Goal: Check status: Check status

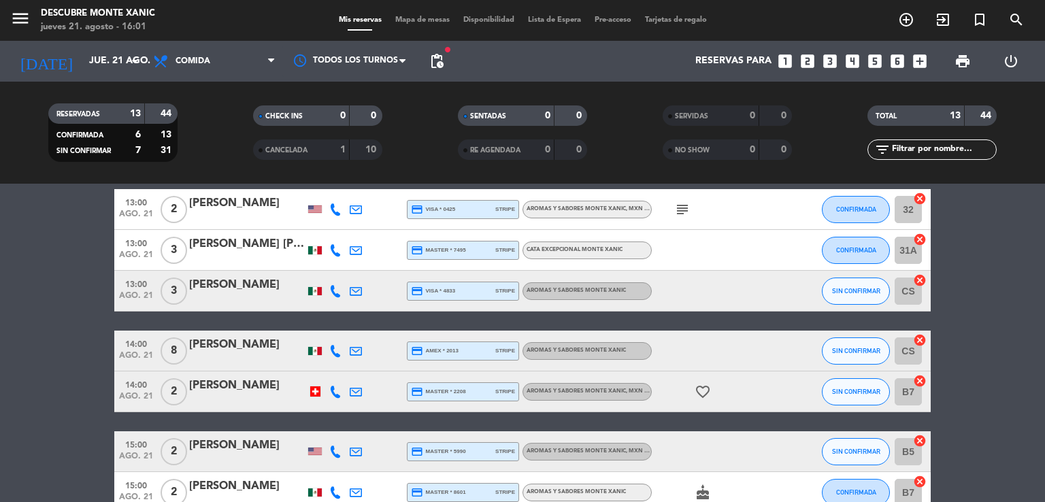
scroll to position [419, 0]
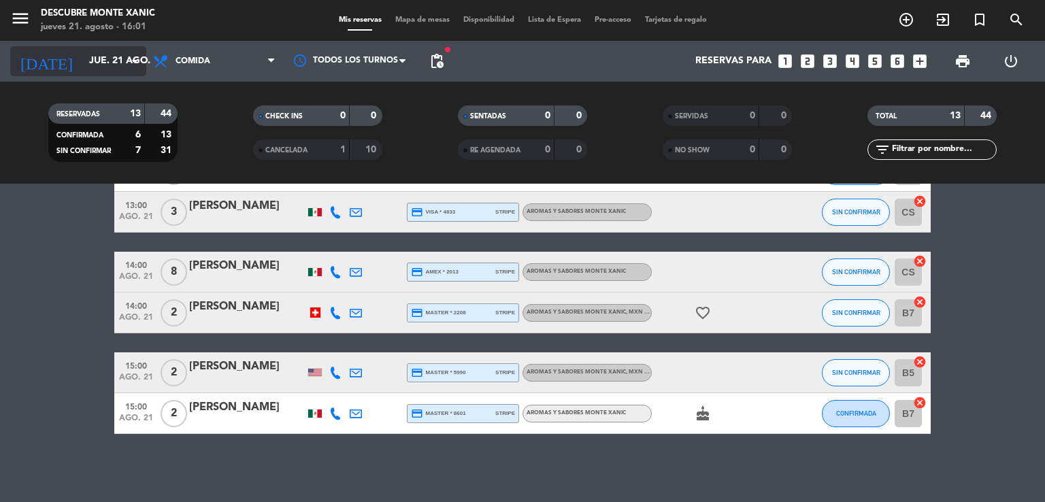
click at [83, 49] on input "jue. 21 ago." at bounding box center [146, 61] width 129 height 24
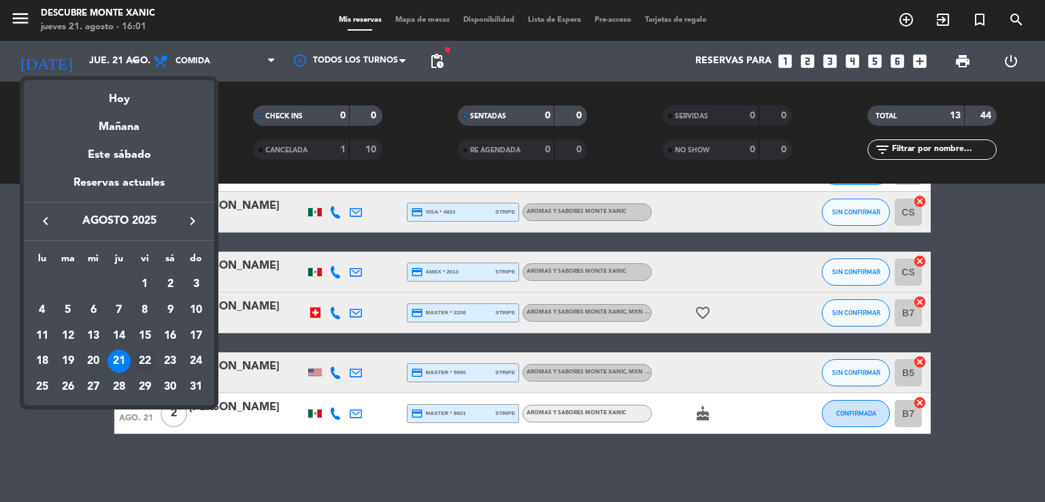
click at [140, 358] on div "22" at bounding box center [144, 361] width 23 height 23
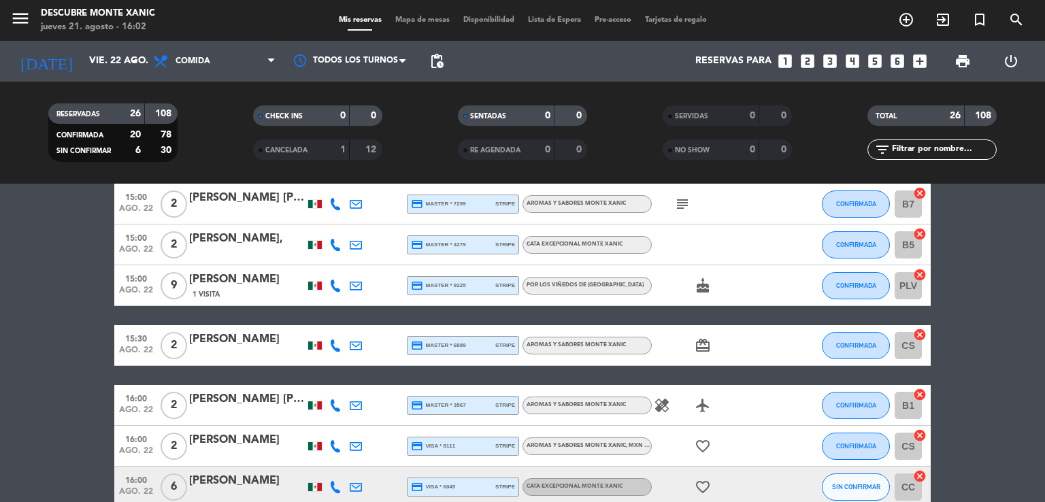
scroll to position [1021, 0]
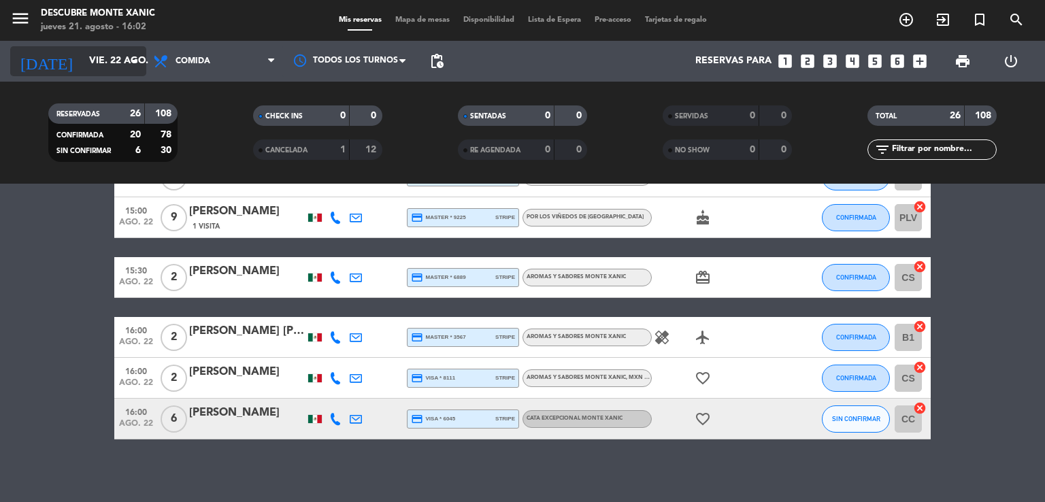
click at [99, 58] on input "vie. 22 ago." at bounding box center [146, 61] width 129 height 24
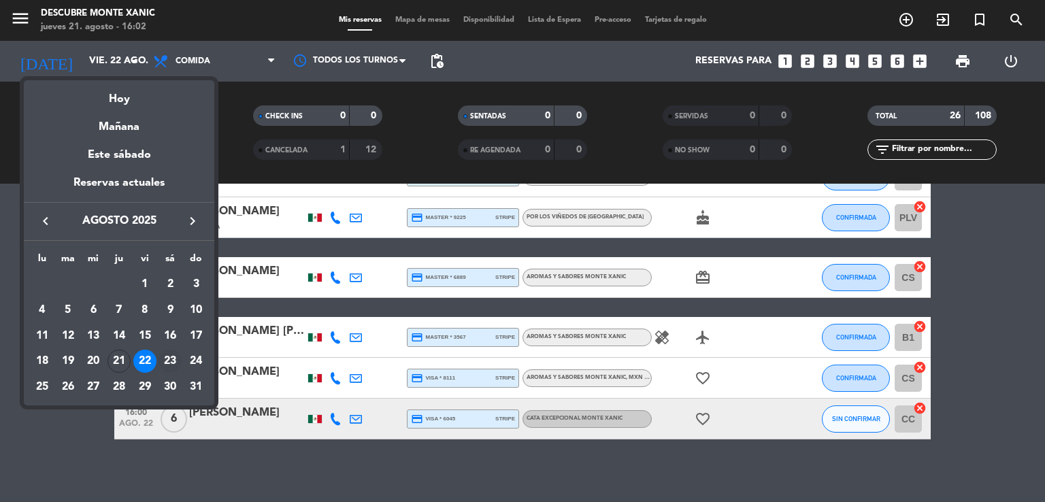
click at [166, 363] on div "23" at bounding box center [170, 361] width 23 height 23
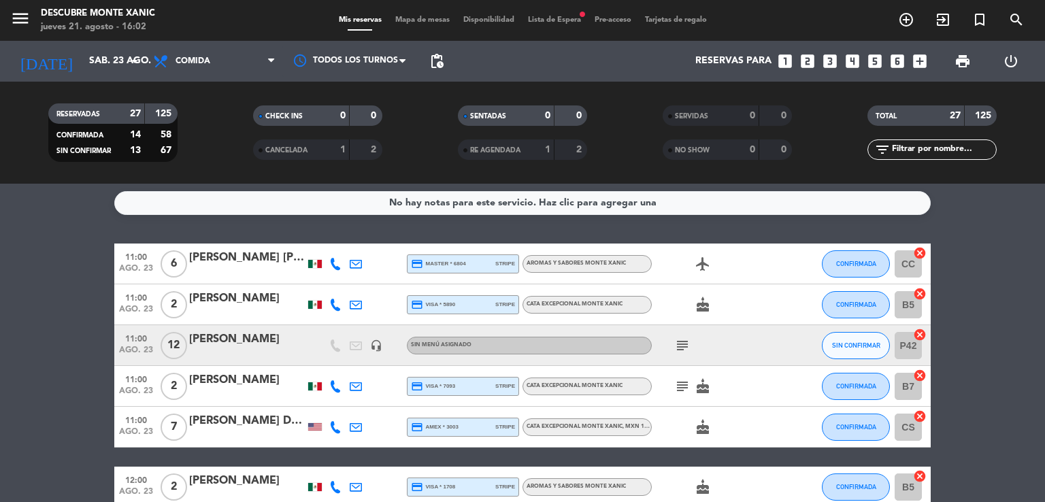
scroll to position [0, 0]
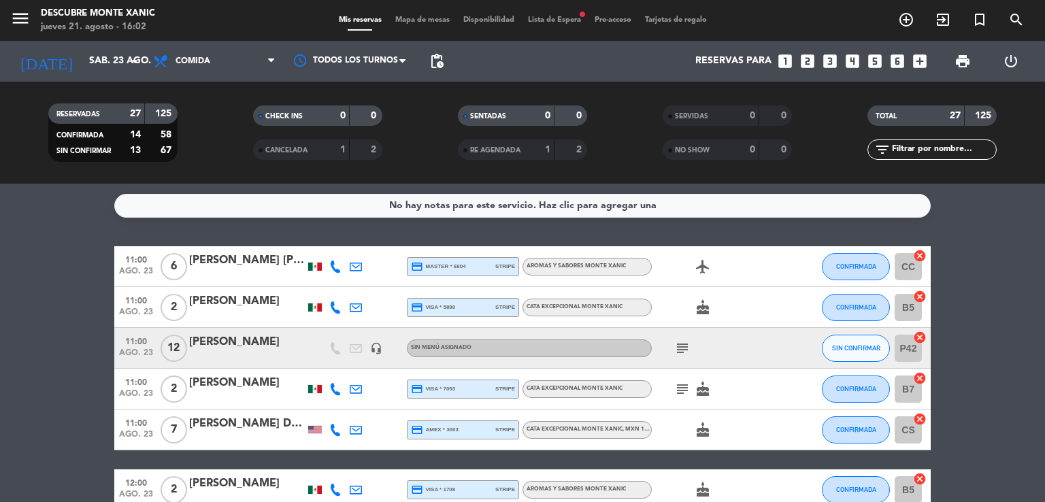
click at [683, 353] on icon "subject" at bounding box center [682, 348] width 16 height 16
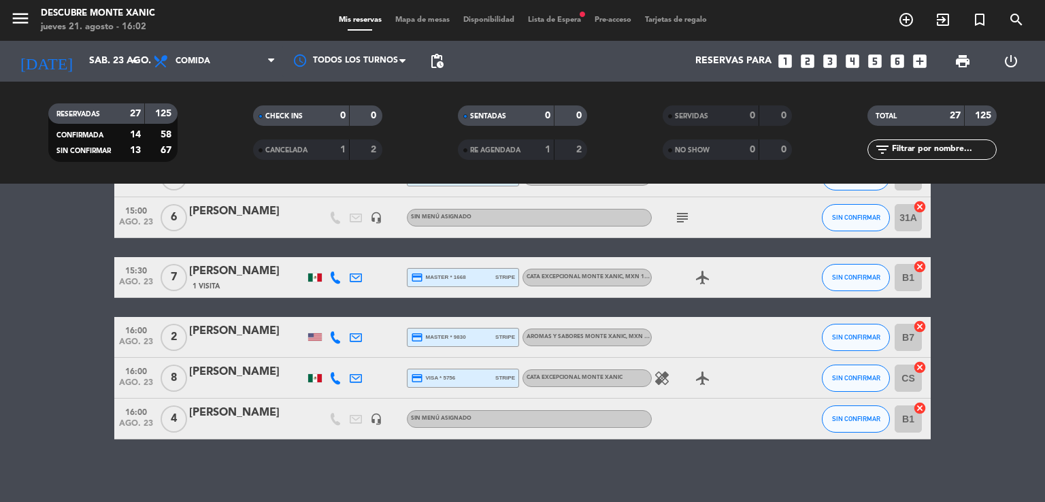
scroll to position [1067, 0]
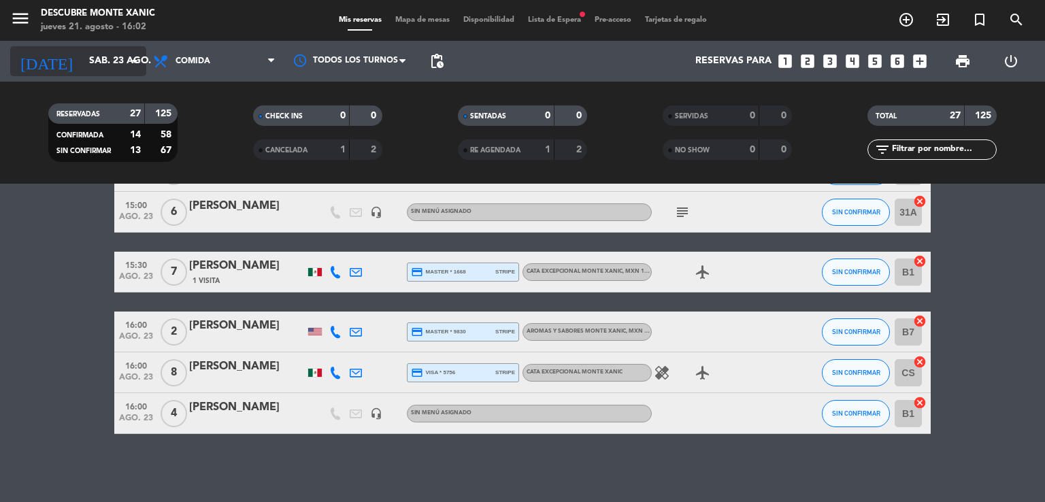
click at [120, 60] on input "sáb. 23 ago." at bounding box center [146, 61] width 129 height 24
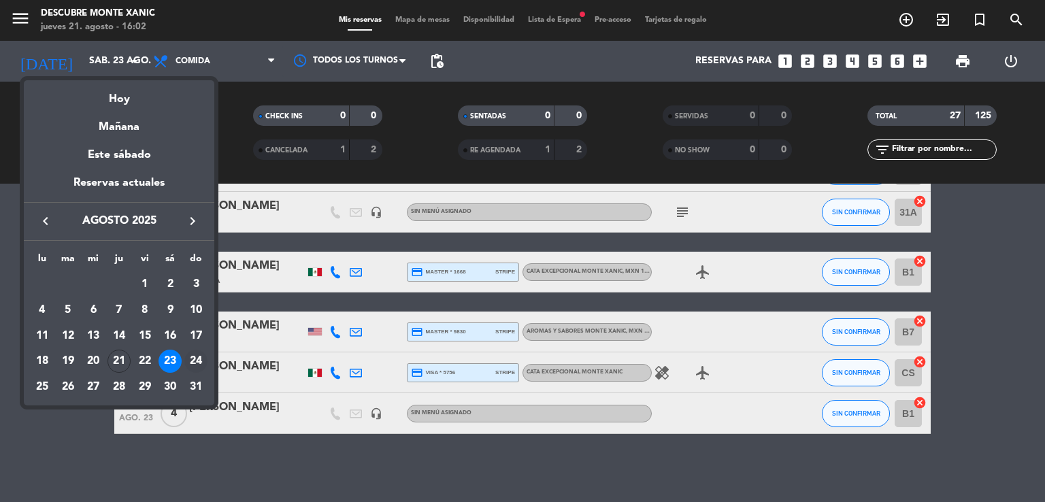
click at [189, 361] on div "24" at bounding box center [195, 361] width 23 height 23
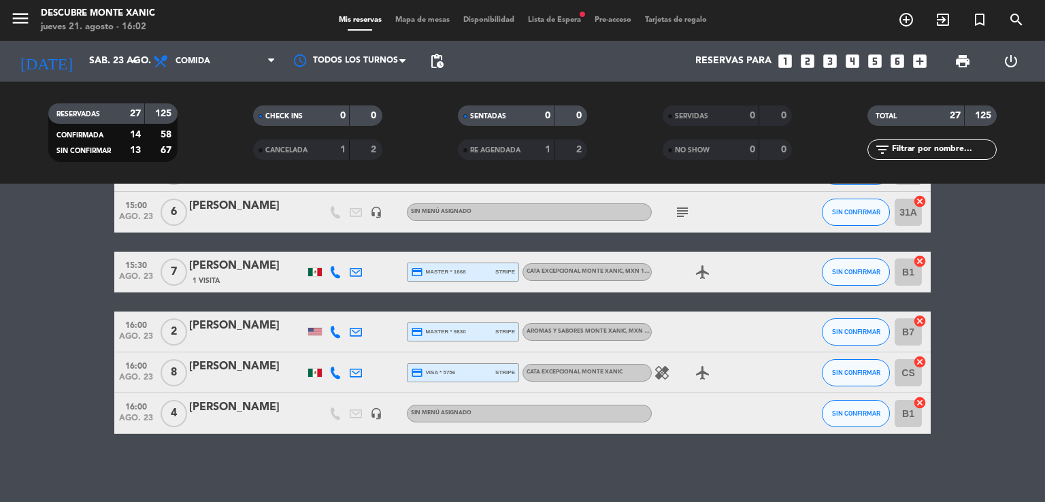
type input "dom. 24 ago."
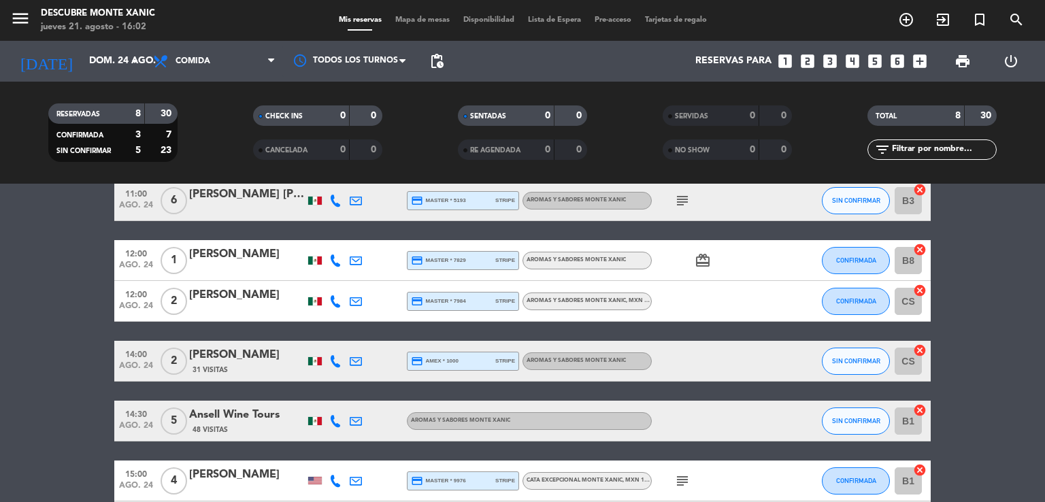
scroll to position [0, 0]
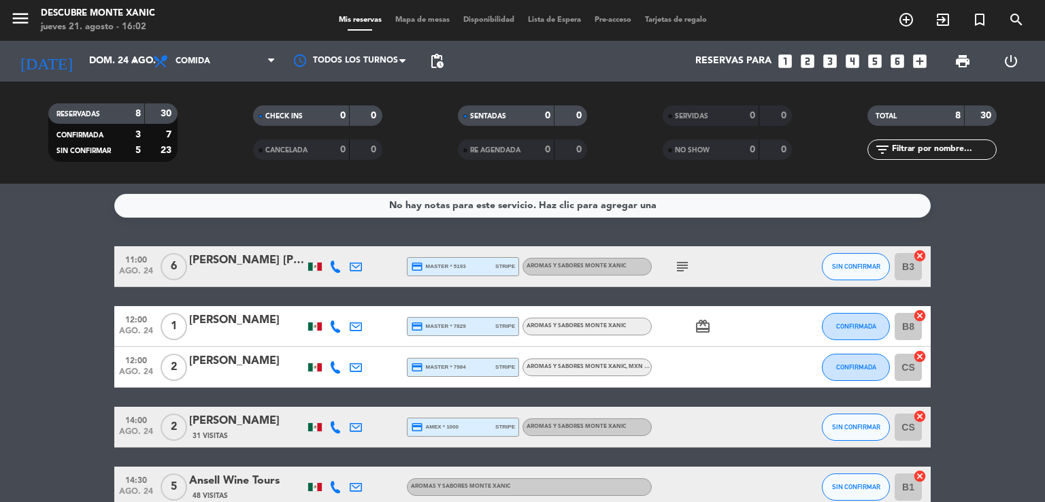
click at [680, 265] on icon "subject" at bounding box center [682, 267] width 16 height 16
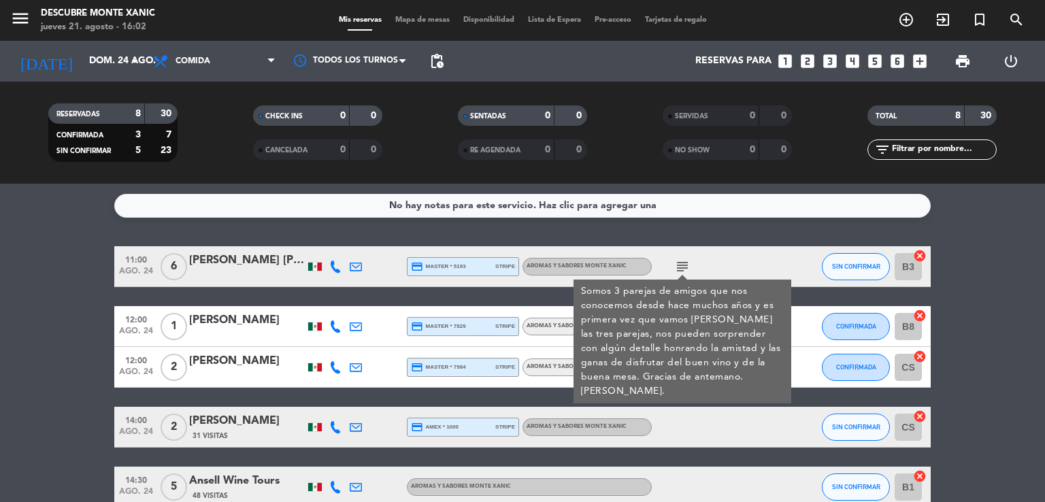
click at [3, 381] on bookings-row "11:00 ago. 24 6 [PERSON_NAME] [PERSON_NAME] credit_card master * 5193 stripe Ar…" at bounding box center [522, 447] width 1045 height 403
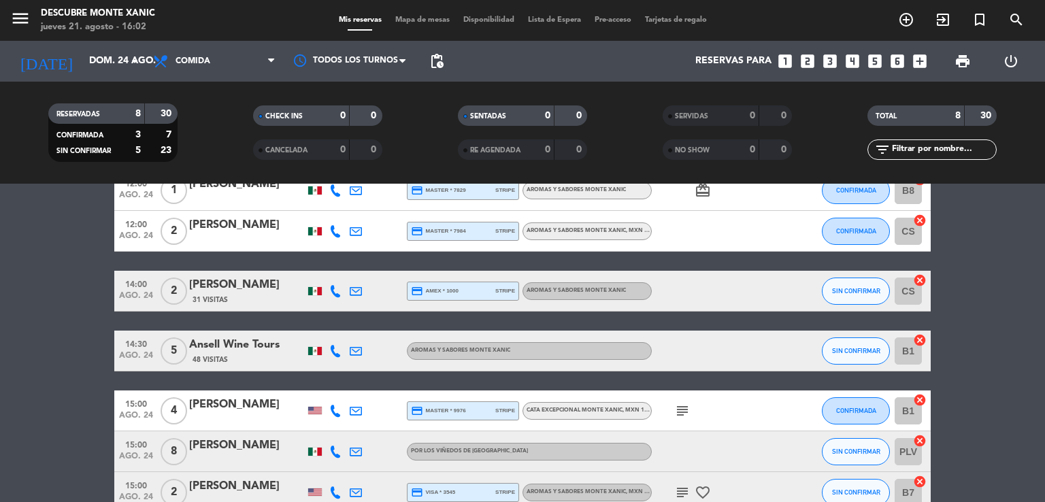
scroll to position [215, 0]
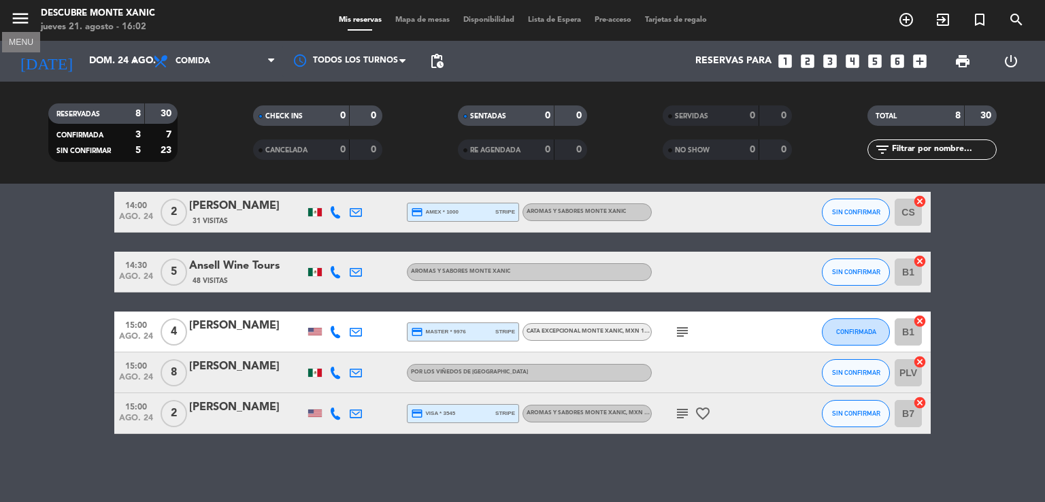
click at [25, 23] on icon "menu" at bounding box center [20, 18] width 20 height 20
